Goal: Task Accomplishment & Management: Complete application form

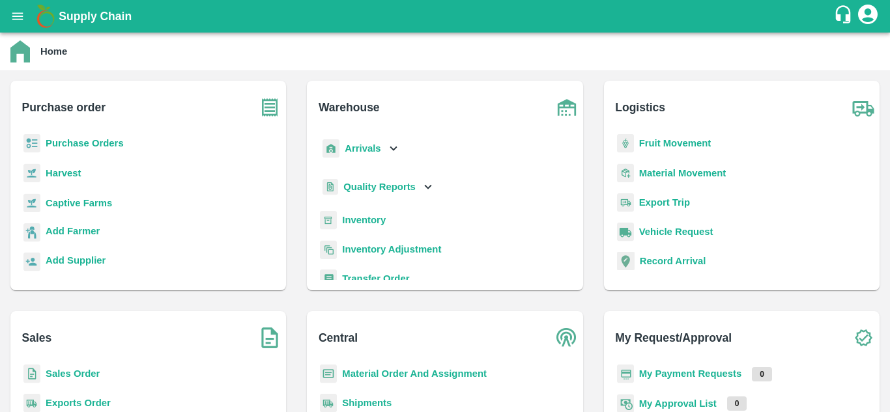
click at [78, 142] on b "Purchase Orders" at bounding box center [85, 143] width 78 height 10
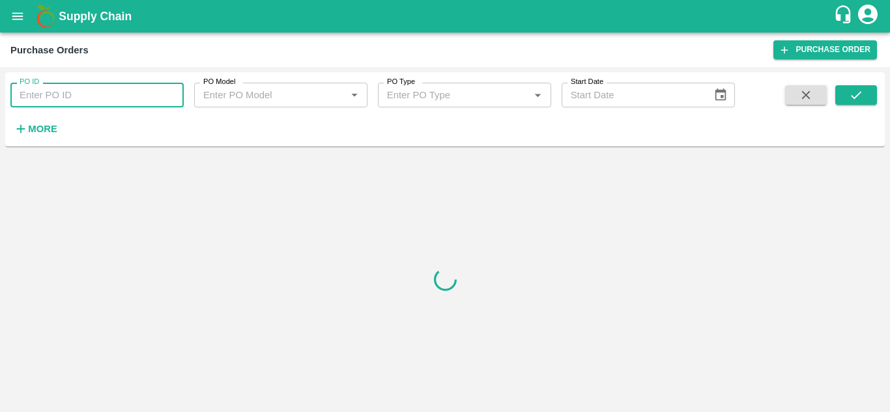
click at [91, 88] on input "PO ID" at bounding box center [96, 95] width 173 height 25
paste input "160735"
type input "160735"
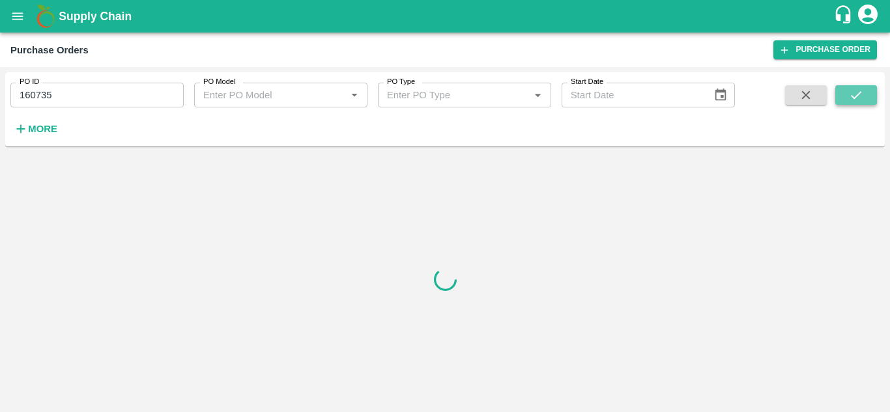
click at [861, 96] on icon "submit" at bounding box center [856, 95] width 14 height 14
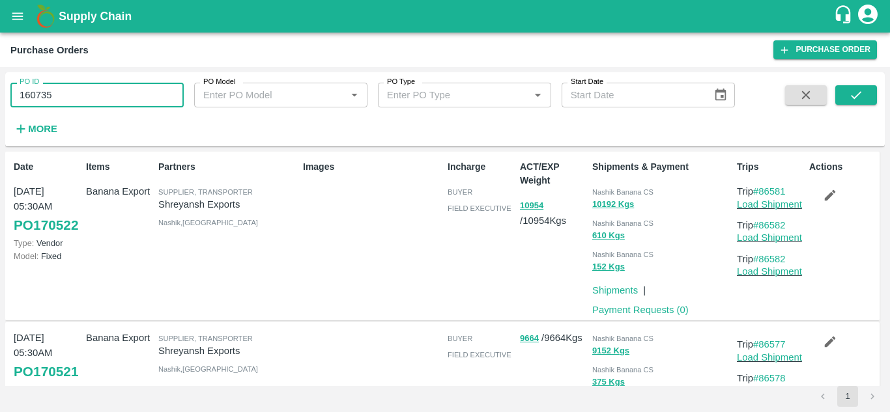
click at [92, 89] on input "160735" at bounding box center [96, 95] width 173 height 25
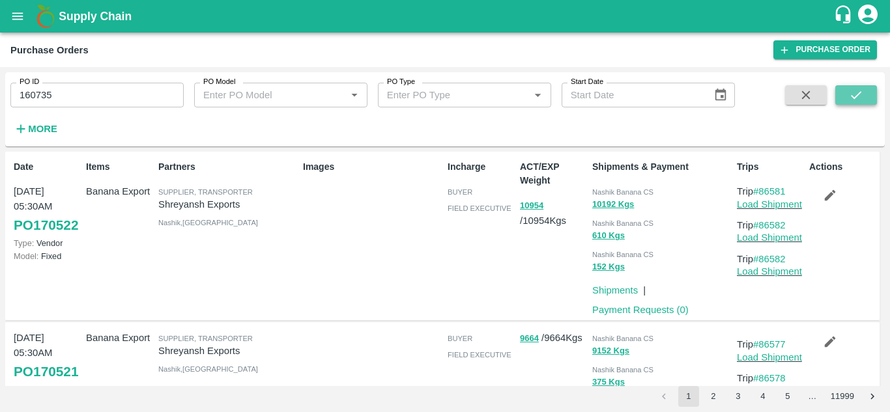
click at [854, 90] on icon "submit" at bounding box center [856, 95] width 14 height 14
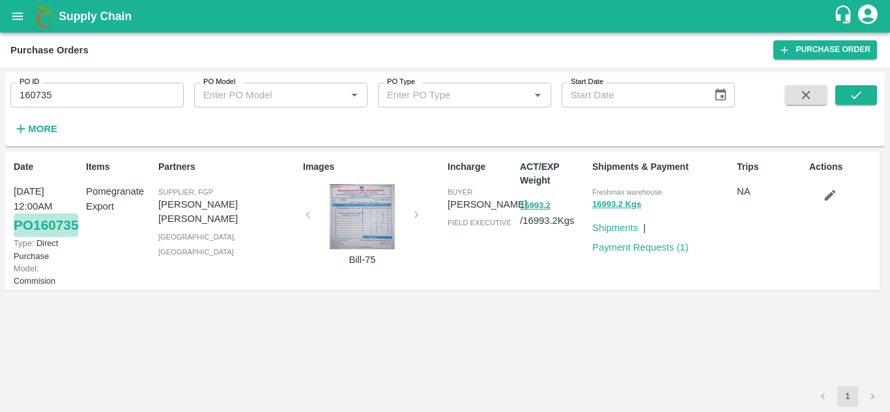
click at [35, 237] on link "PO 160735" at bounding box center [46, 225] width 65 height 23
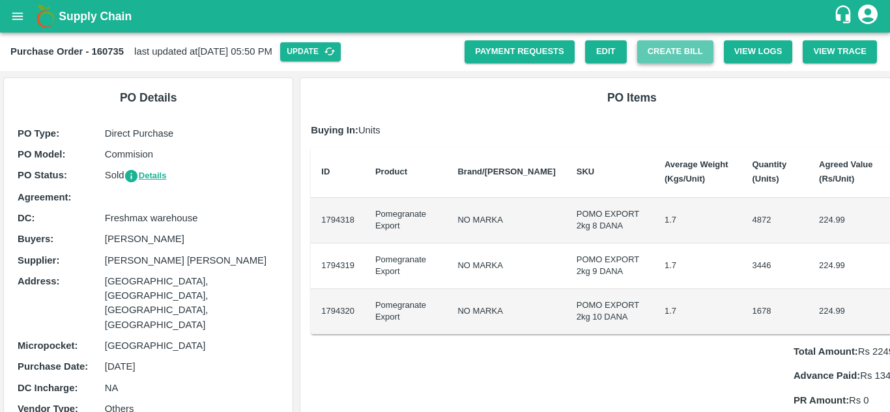
click at [668, 46] on button "Create Bill" at bounding box center [675, 51] width 76 height 23
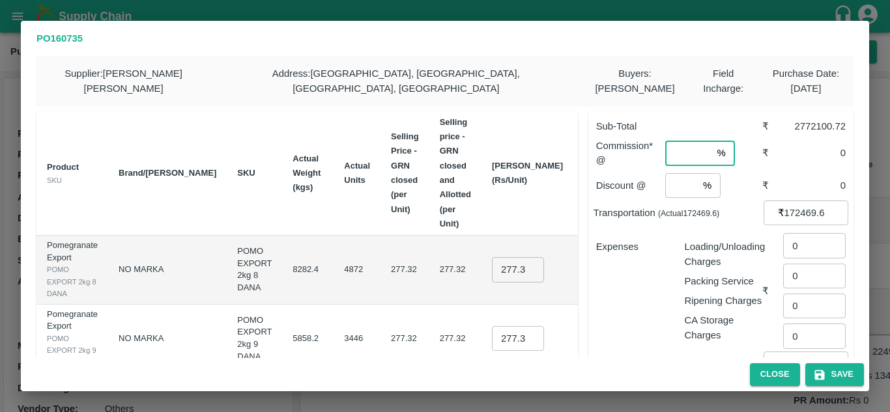
click at [673, 150] on input "number" at bounding box center [688, 153] width 46 height 25
type input "6"
click at [492, 278] on input "277.32099999999997" at bounding box center [518, 269] width 52 height 25
type input "7"
type input "255.185"
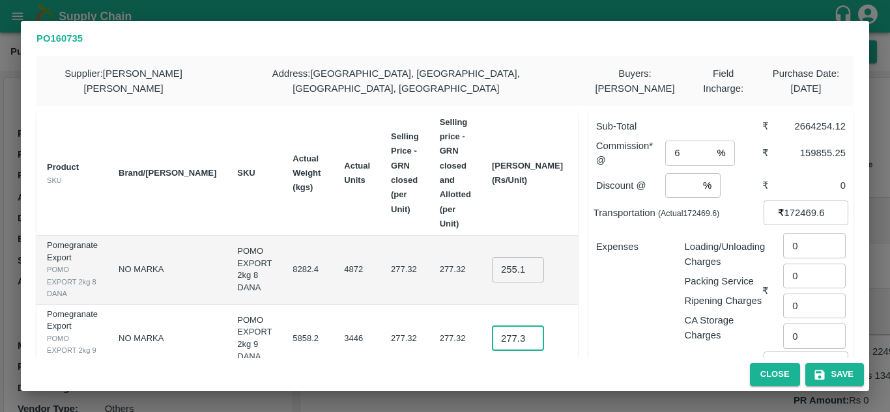
click at [492, 335] on input "277.32099999999997" at bounding box center [518, 338] width 52 height 25
type input "7"
paste input "255.185"
type input "255.185"
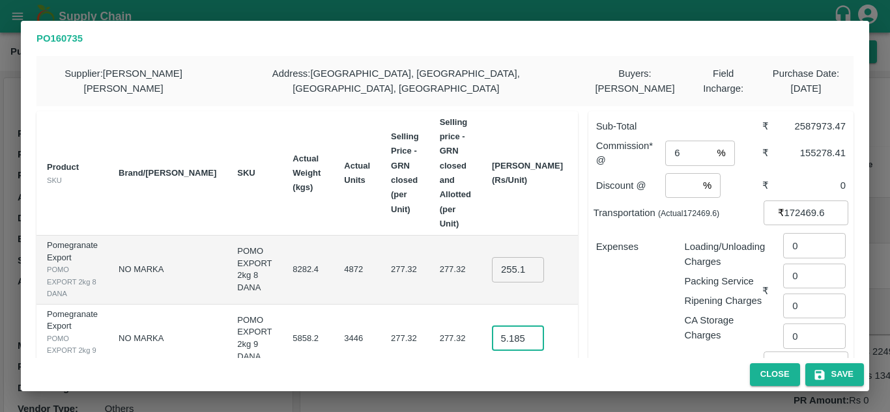
click at [588, 359] on div "Close Save" at bounding box center [445, 374] width 848 height 33
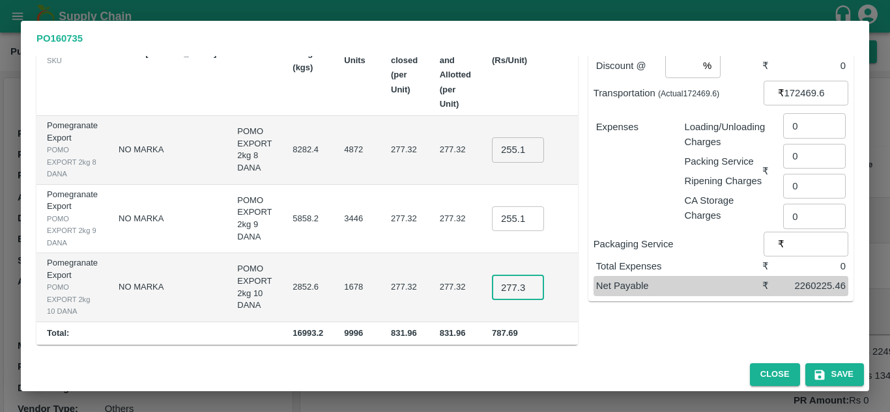
click at [492, 286] on input "277.32099999999997" at bounding box center [518, 287] width 52 height 25
type input "7"
paste input "255.185"
click at [557, 378] on div "Close Save" at bounding box center [445, 374] width 848 height 33
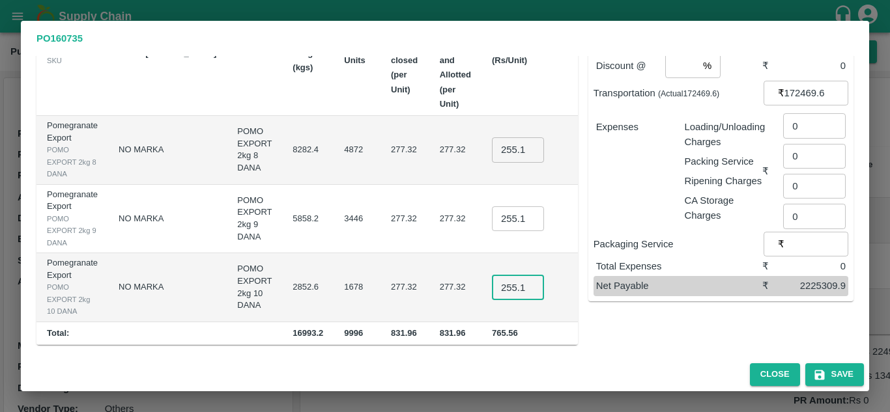
click at [492, 293] on input "255.185" at bounding box center [518, 287] width 52 height 25
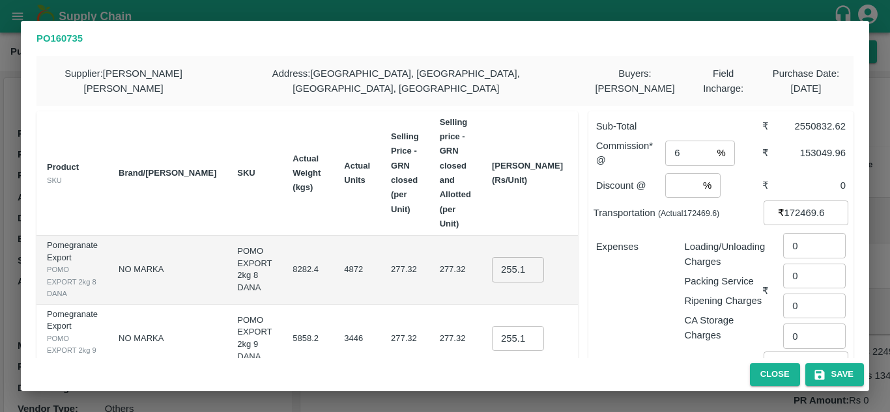
type input "255.187"
click at [680, 187] on input "number" at bounding box center [681, 185] width 33 height 25
type input "0"
click at [820, 222] on input "172469.6" at bounding box center [817, 213] width 64 height 25
type input "1"
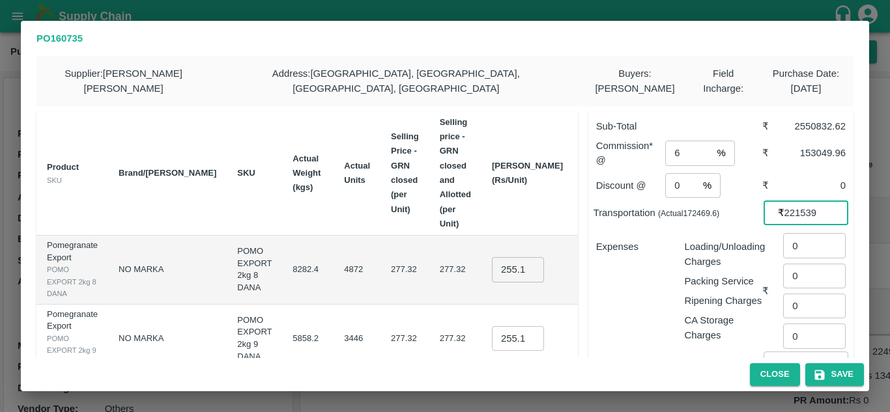
type input "221539"
click at [802, 248] on input "0" at bounding box center [814, 245] width 63 height 25
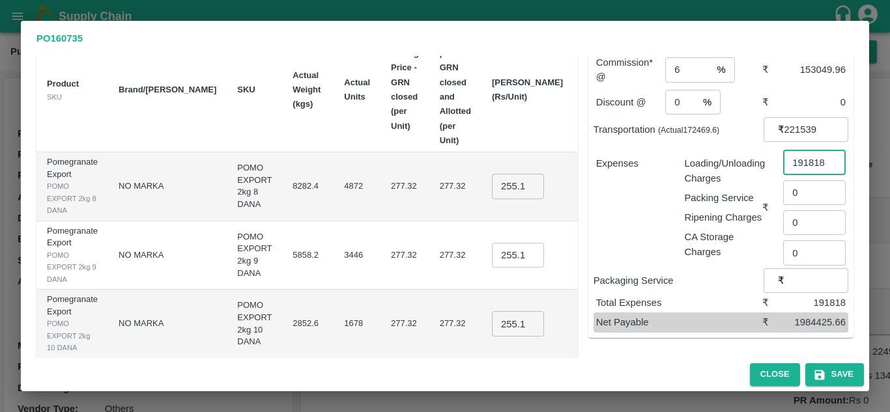
scroll to position [91, 0]
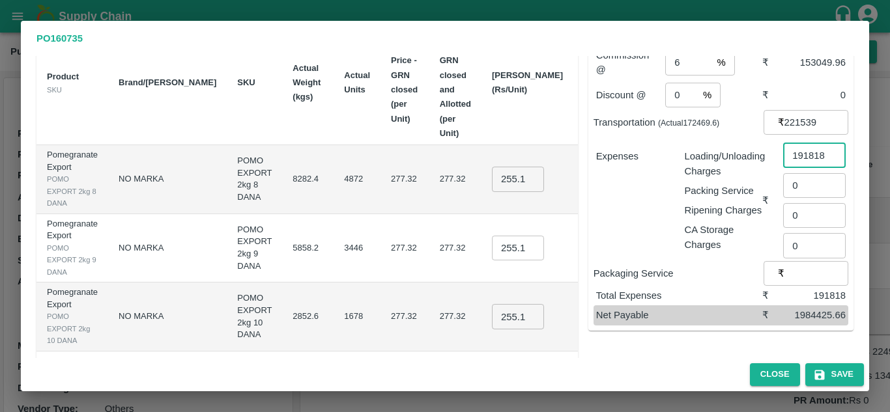
type input "191818"
click at [795, 262] on input "number" at bounding box center [817, 273] width 64 height 25
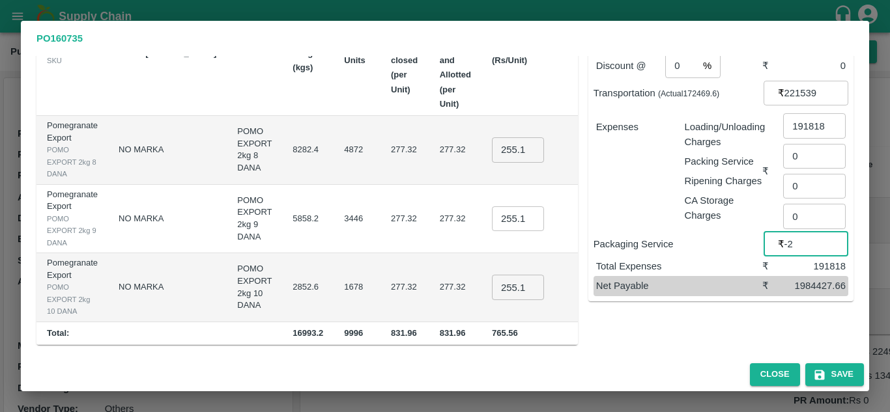
type input "-2"
type input "0"
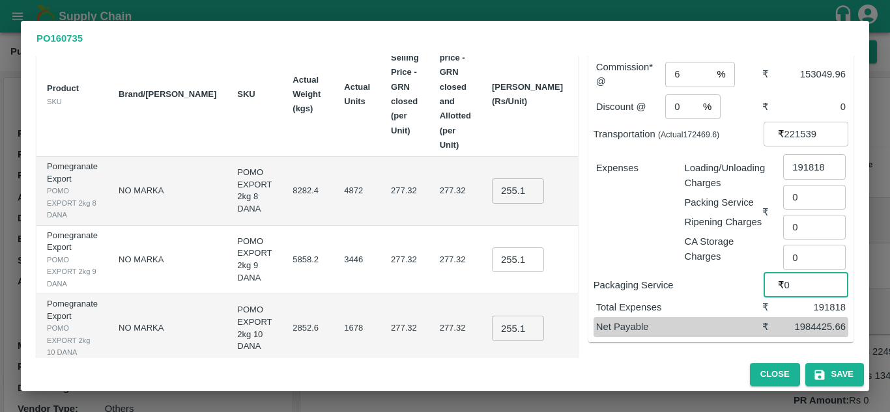
scroll to position [80, 0]
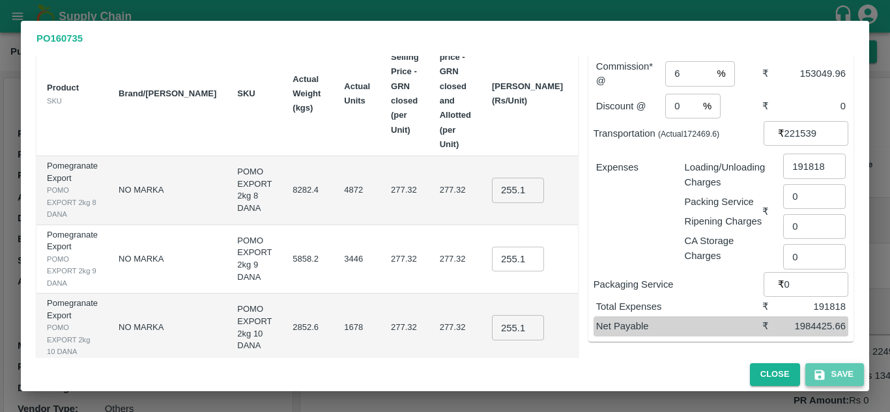
click at [833, 371] on button "Save" at bounding box center [834, 375] width 59 height 23
